Goal: Task Accomplishment & Management: Use online tool/utility

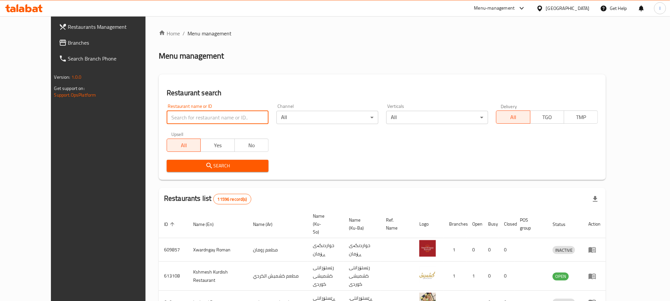
click at [167, 115] on input "search" at bounding box center [218, 117] width 102 height 13
paste input "[PERSON_NAME]"
type input "[PERSON_NAME]"
click button "Search" at bounding box center [218, 166] width 102 height 12
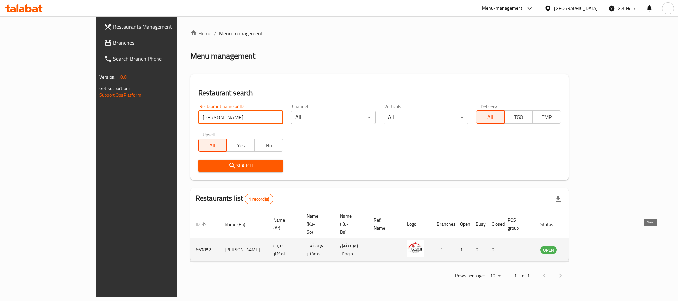
click at [583, 247] on icon "enhanced table" at bounding box center [578, 250] width 7 height 6
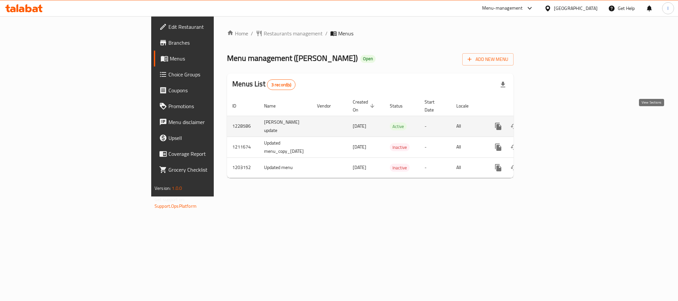
click at [554, 118] on link "enhanced table" at bounding box center [546, 126] width 16 height 16
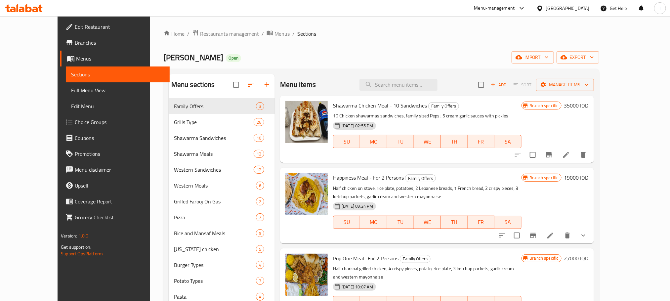
click at [71, 88] on span "Full Menu View" at bounding box center [117, 90] width 93 height 8
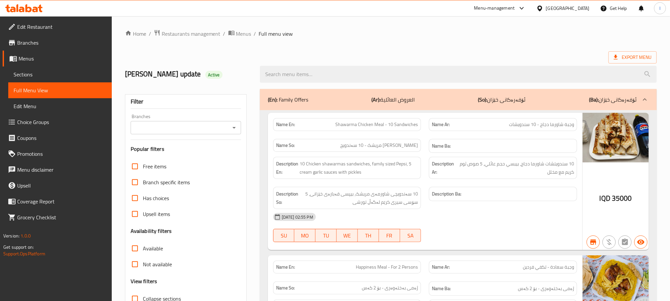
click at [234, 127] on icon "Open" at bounding box center [234, 128] width 8 height 8
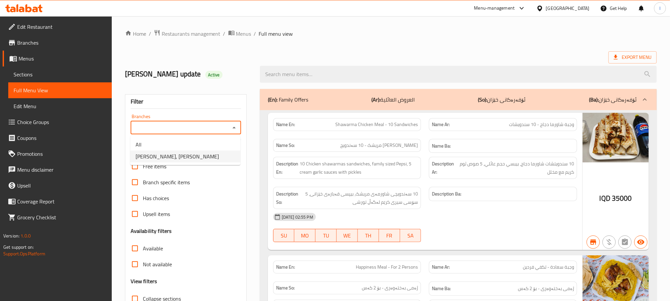
click at [198, 155] on li "[PERSON_NAME], [PERSON_NAME]" at bounding box center [185, 157] width 110 height 12
type input "[PERSON_NAME], [PERSON_NAME]"
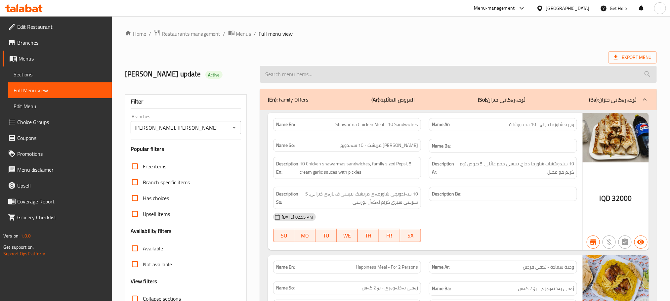
click at [275, 72] on input "search" at bounding box center [458, 74] width 397 height 17
paste input "Pop One Meal -For 2 Persons"
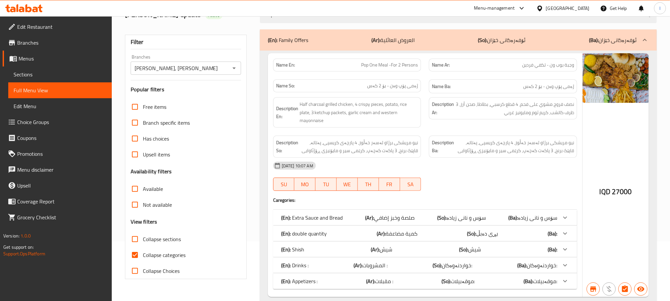
scroll to position [83, 0]
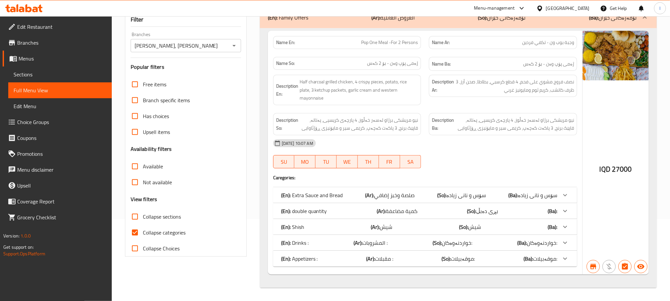
type input "Pop One Meal -For 2 Persons"
click at [140, 232] on input "Collapse categories" at bounding box center [135, 233] width 16 height 16
checkbox input "false"
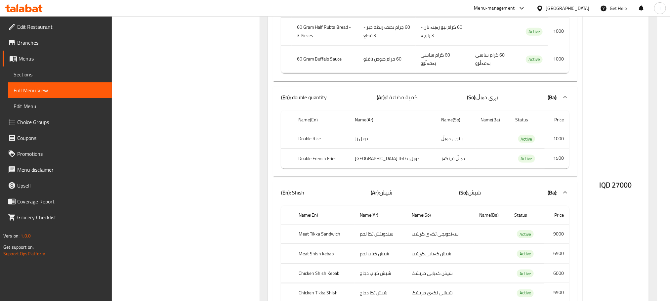
scroll to position [0, 0]
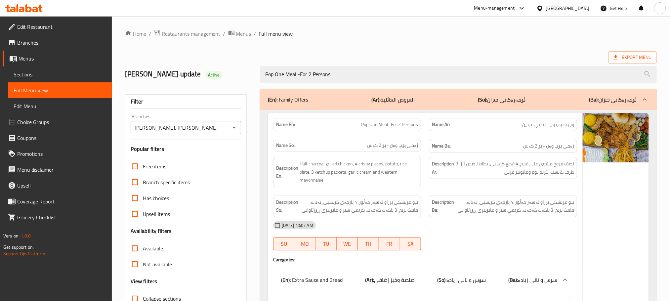
click at [24, 78] on span "Sections" at bounding box center [60, 74] width 93 height 8
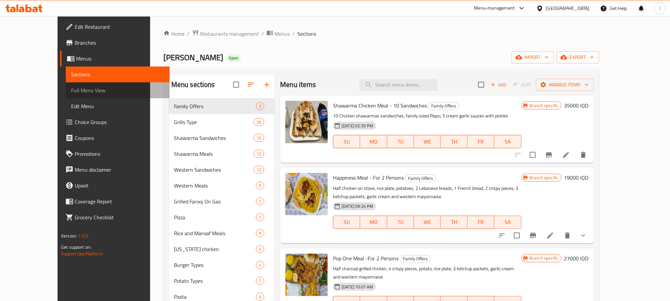
click at [66, 96] on link "Full Menu View" at bounding box center [118, 90] width 104 height 16
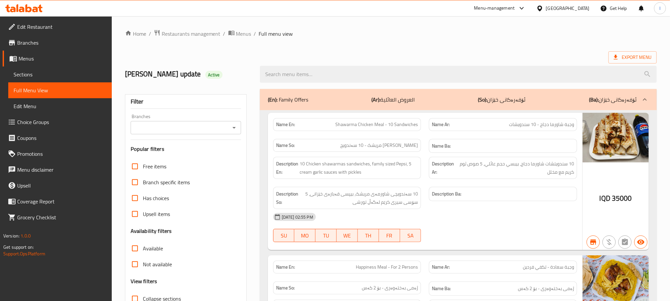
click at [231, 133] on div "Branches" at bounding box center [186, 127] width 110 height 13
click at [234, 128] on icon "Open" at bounding box center [234, 128] width 3 height 2
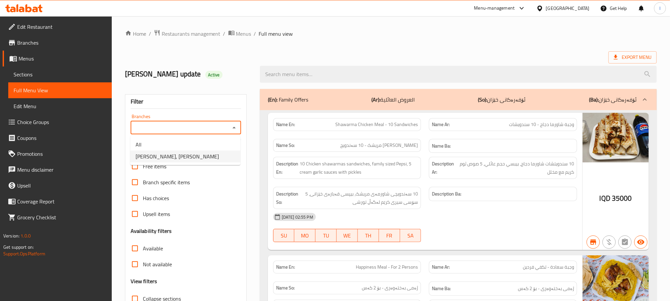
click at [202, 160] on li "[PERSON_NAME], [PERSON_NAME]" at bounding box center [185, 157] width 110 height 12
type input "[PERSON_NAME], [PERSON_NAME]"
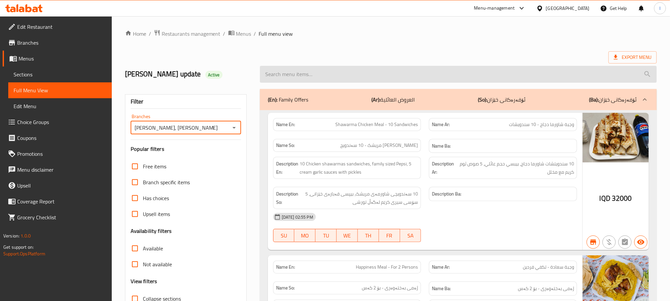
click at [286, 76] on input "search" at bounding box center [458, 74] width 397 height 17
paste input "10 Pieces of KFC Broasted Chicken"
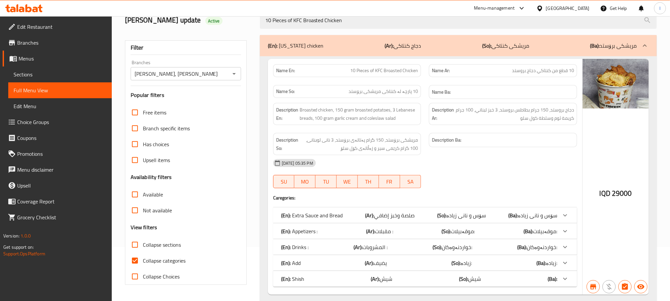
scroll to position [75, 0]
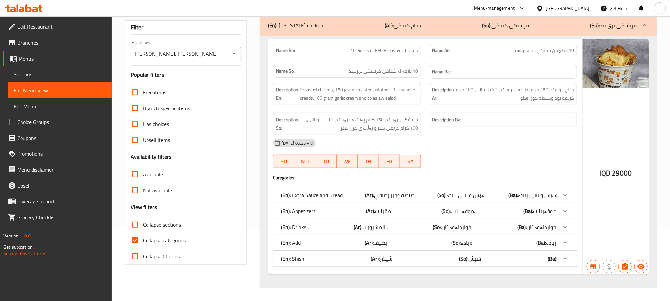
type input "10 Pieces of KFC Broasted Chicken"
click at [129, 238] on input "Collapse categories" at bounding box center [135, 241] width 16 height 16
checkbox input "false"
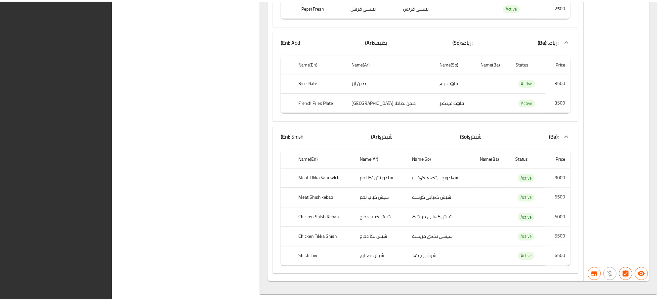
scroll to position [709, 0]
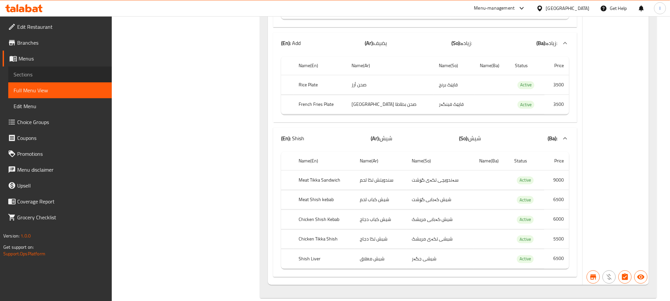
click at [42, 78] on link "Sections" at bounding box center [60, 74] width 104 height 16
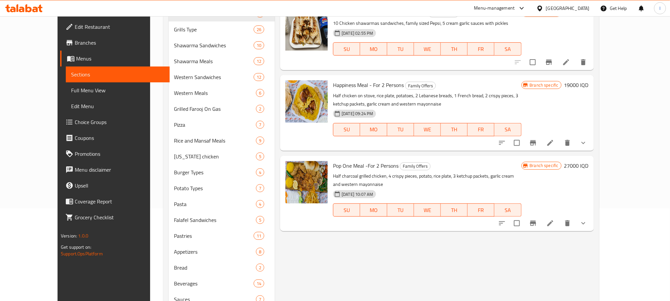
click at [71, 88] on span "Full Menu View" at bounding box center [117, 90] width 93 height 8
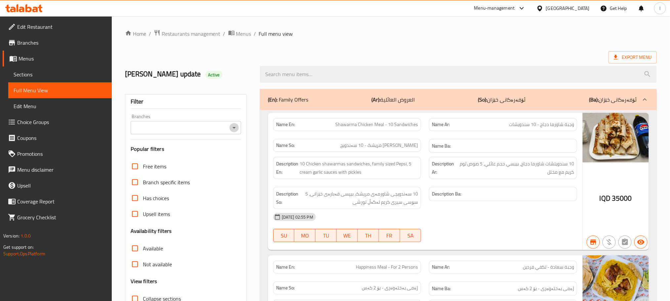
click at [235, 129] on icon "Open" at bounding box center [234, 128] width 8 height 8
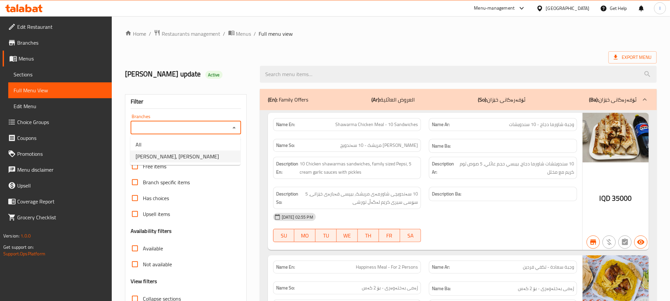
click at [193, 160] on span "[PERSON_NAME], [PERSON_NAME]" at bounding box center [177, 156] width 83 height 8
type input "[PERSON_NAME], [PERSON_NAME]"
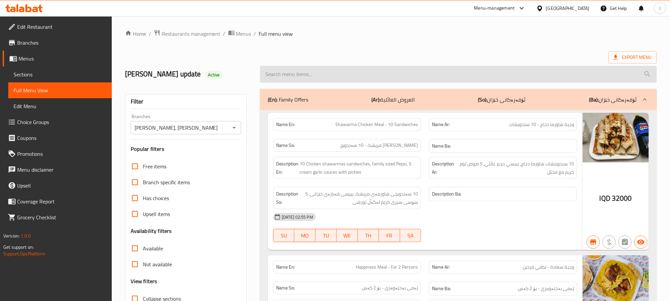
click at [300, 73] on input "search" at bounding box center [458, 74] width 397 height 17
paste input "1 Family Shawarma Meal - For 4 Persons"
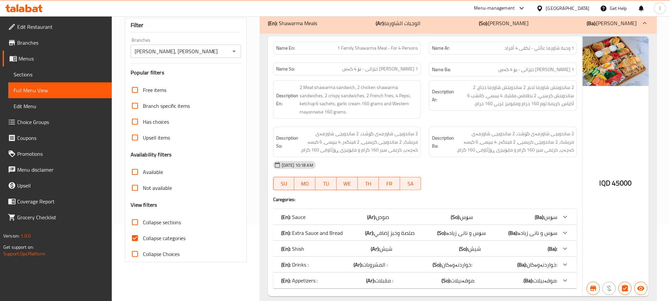
scroll to position [100, 0]
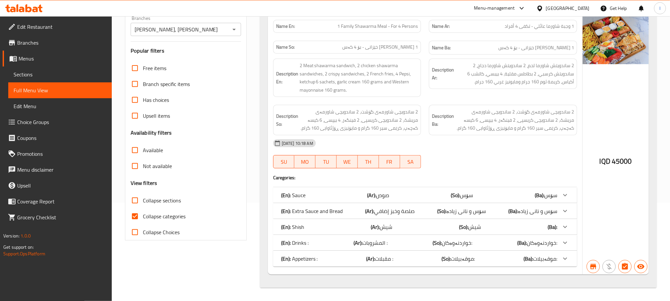
type input "1 Family Shawarma Meal - For 4 Persons"
click at [132, 218] on input "Collapse categories" at bounding box center [135, 216] width 16 height 16
checkbox input "false"
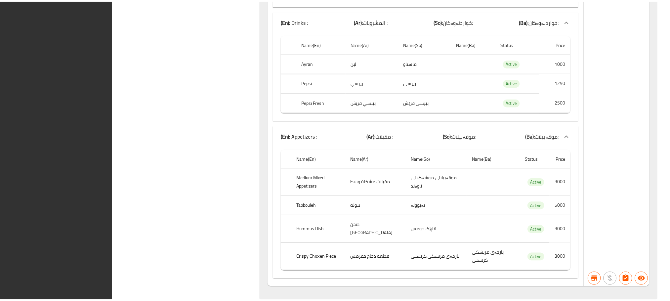
scroll to position [714, 0]
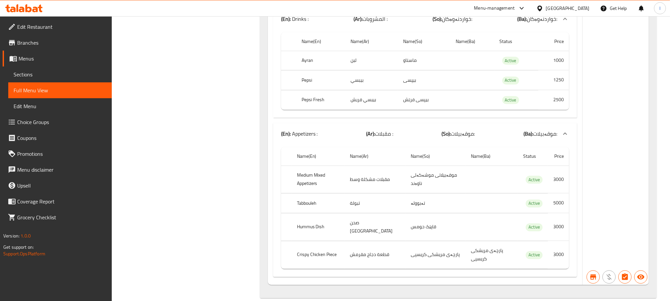
click at [41, 75] on span "Sections" at bounding box center [60, 74] width 93 height 8
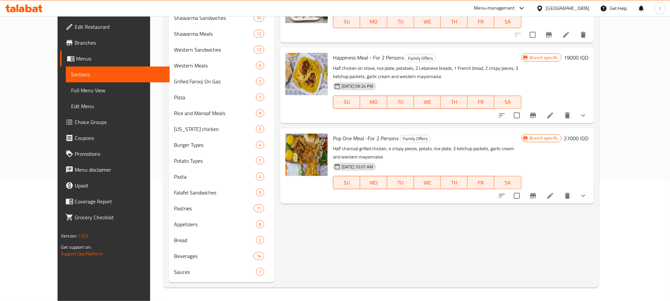
scroll to position [93, 0]
